Goal: Check status: Check status

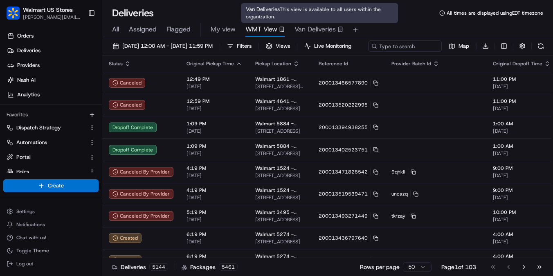
click at [310, 25] on span "Van Deliveries" at bounding box center [314, 30] width 41 height 10
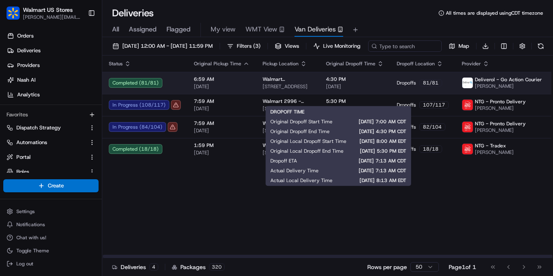
click at [369, 83] on span "4:30 PM" at bounding box center [355, 79] width 58 height 7
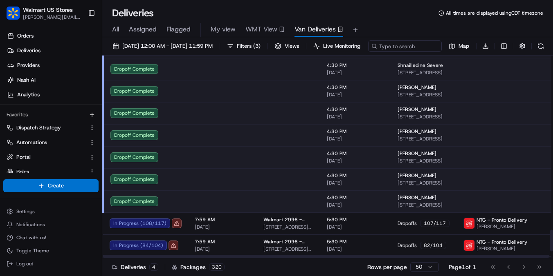
scroll to position [1683, 0]
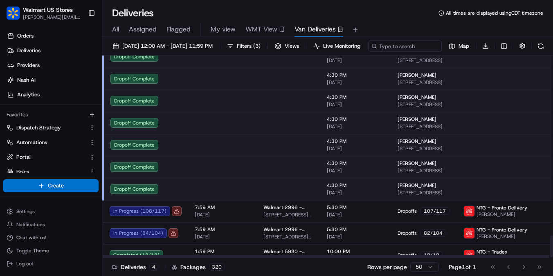
click at [371, 189] on span "4:30 PM" at bounding box center [356, 185] width 58 height 7
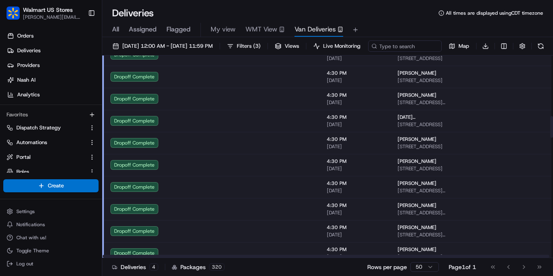
scroll to position [550, 0]
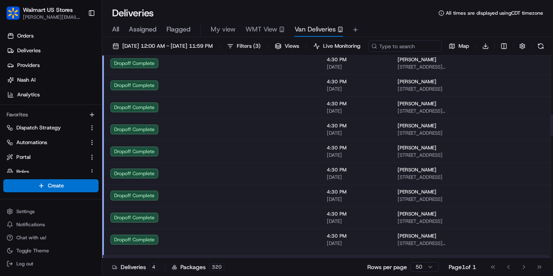
click at [239, 89] on td at bounding box center [222, 85] width 69 height 22
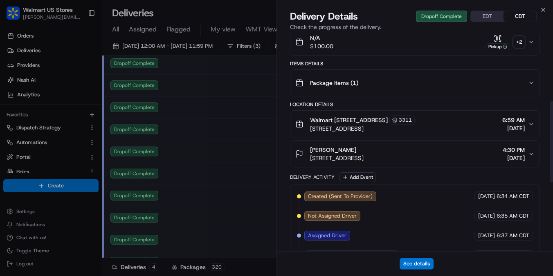
scroll to position [177, 0]
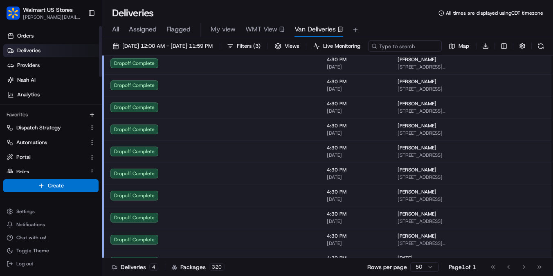
click at [70, 45] on link "Deliveries" at bounding box center [52, 50] width 99 height 13
click at [54, 47] on link "Deliveries" at bounding box center [52, 50] width 99 height 13
click at [53, 92] on link "Analytics" at bounding box center [52, 94] width 99 height 13
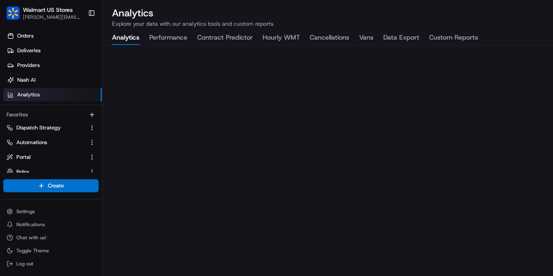
click at [183, 37] on button "Performance" at bounding box center [168, 38] width 38 height 14
